Goal: Task Accomplishment & Management: Use online tool/utility

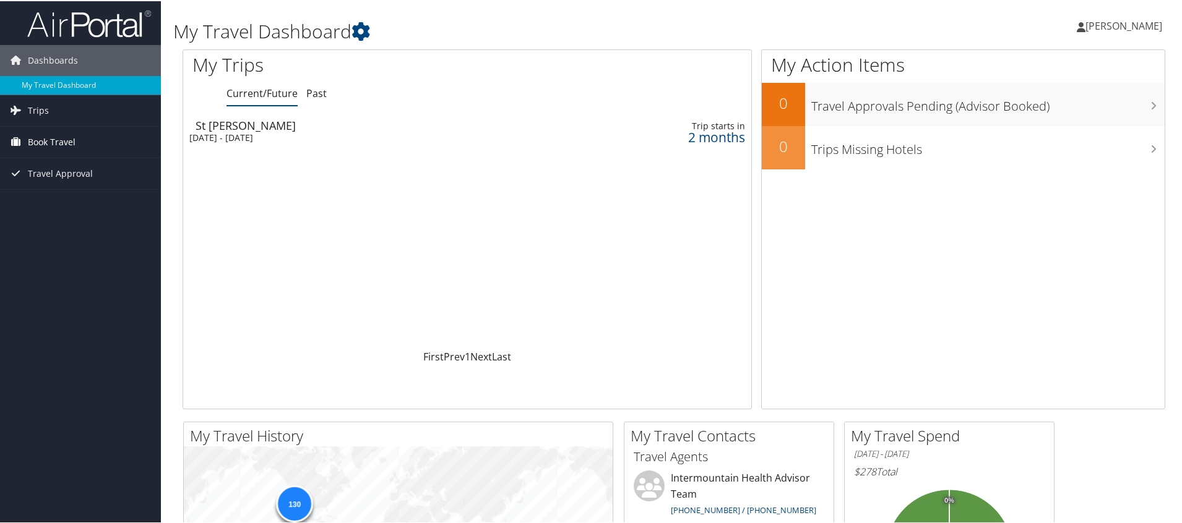
click at [61, 135] on span "Book Travel" at bounding box center [52, 141] width 48 height 31
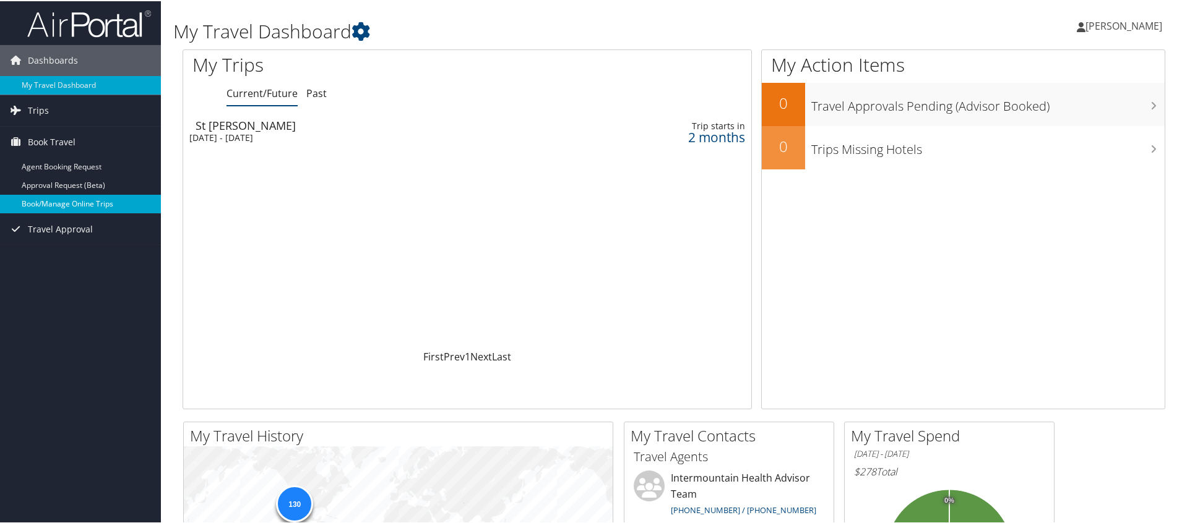
click at [89, 204] on link "Book/Manage Online Trips" at bounding box center [80, 203] width 161 height 19
